Goal: Task Accomplishment & Management: Manage account settings

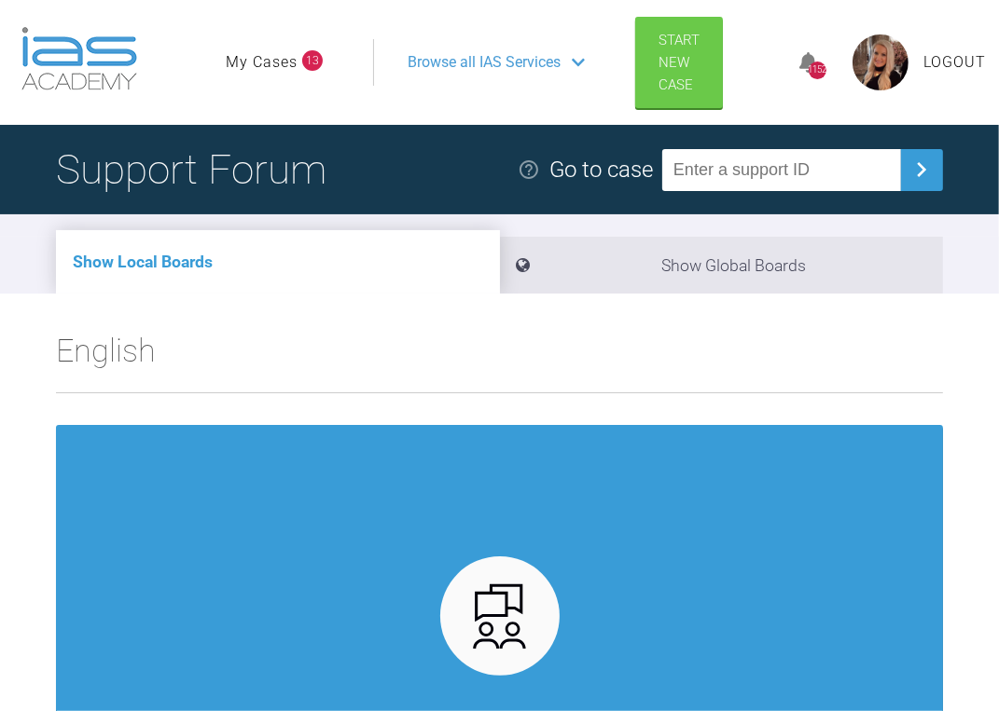
click at [261, 60] on link "My Cases" at bounding box center [262, 62] width 72 height 24
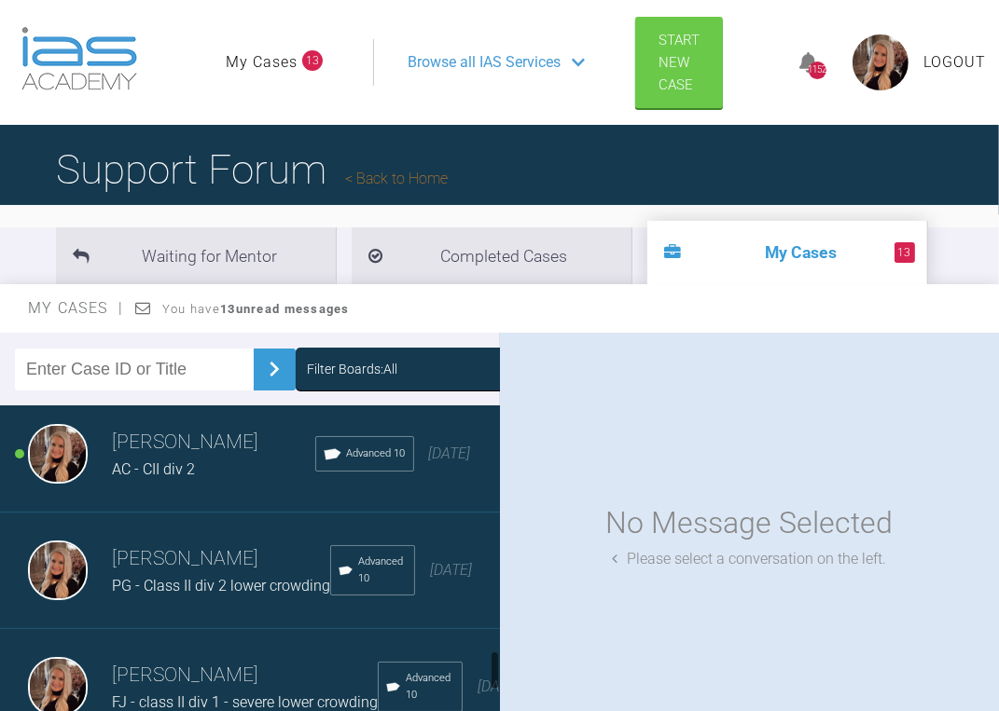
click at [173, 448] on div "[PERSON_NAME] AC - CII div 2 Advanced 10 [DATE]" at bounding box center [255, 454] width 511 height 117
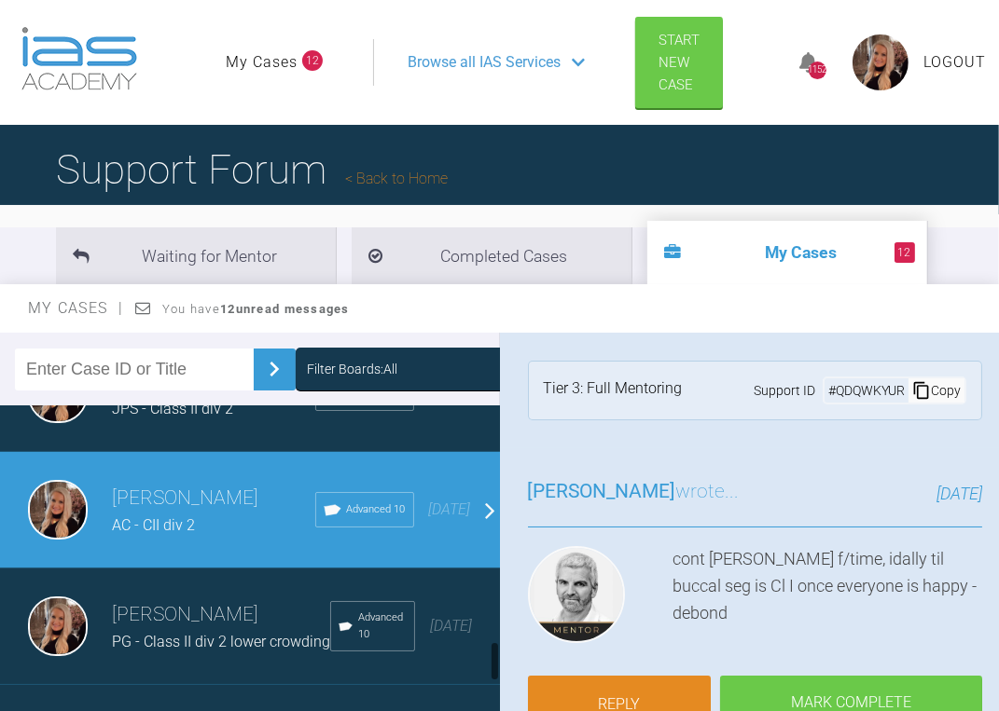
scroll to position [1865, 0]
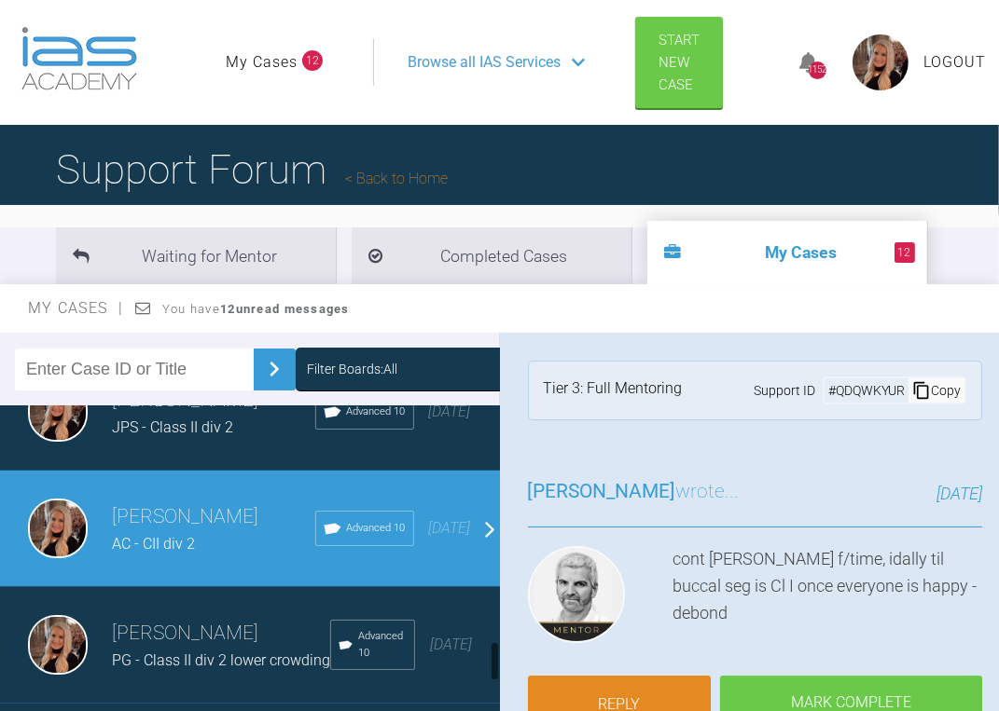
click at [174, 417] on h3 "[PERSON_NAME]" at bounding box center [213, 401] width 203 height 32
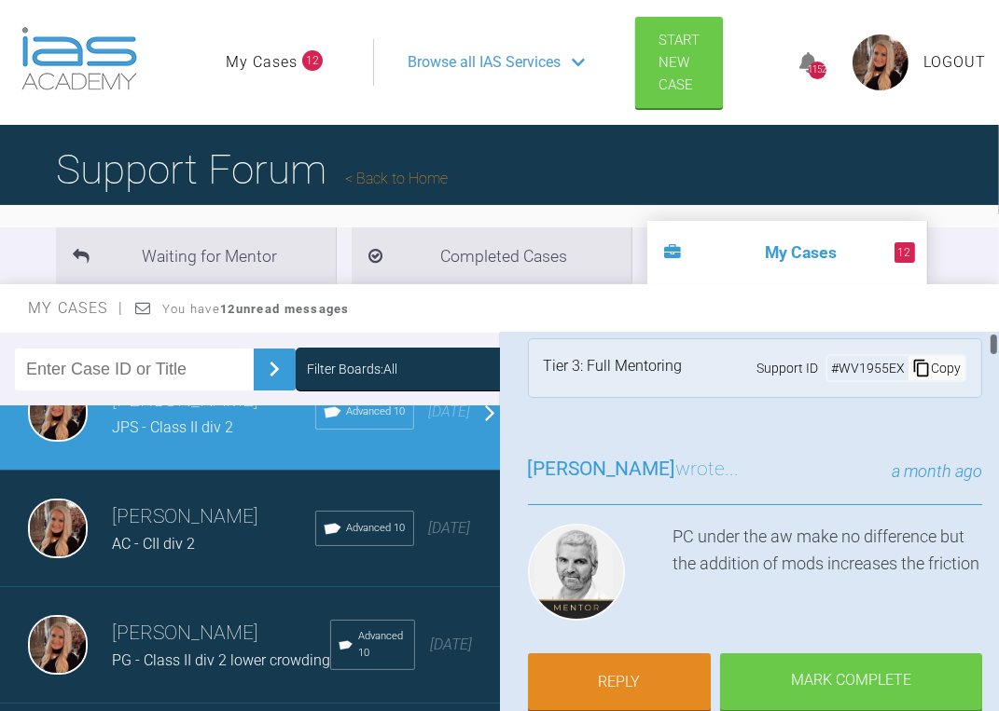
scroll to position [0, 0]
